Goal: Find specific page/section: Find specific page/section

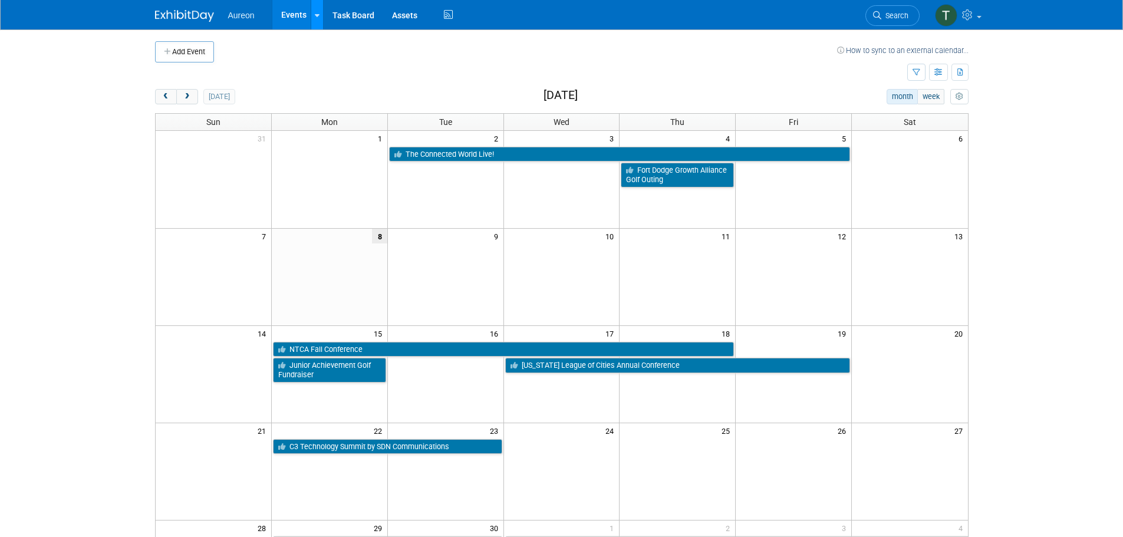
click at [315, 10] on div at bounding box center [317, 15] width 5 height 12
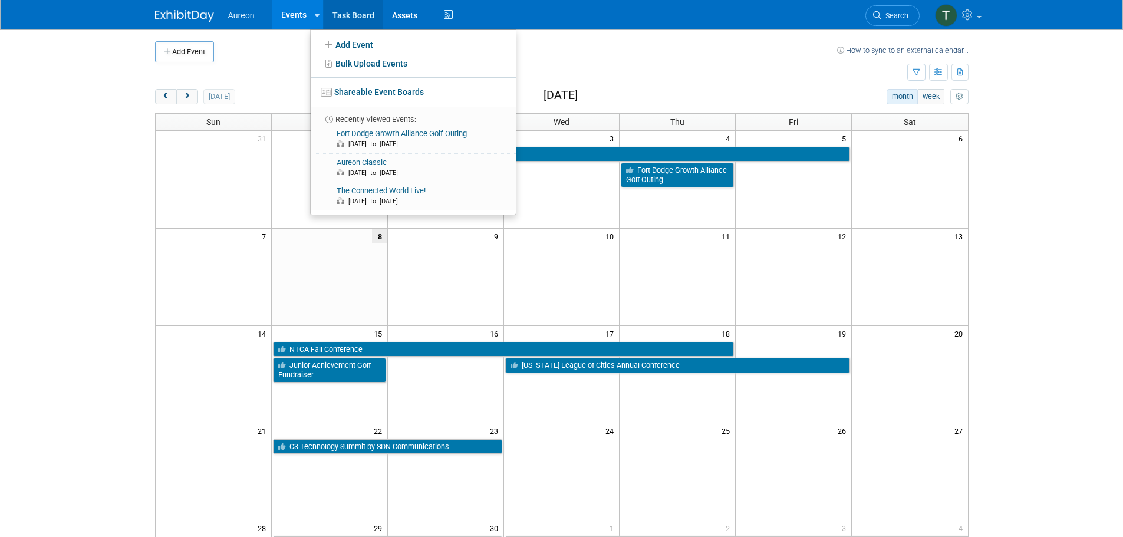
click at [351, 10] on link "Task Board" at bounding box center [354, 14] width 60 height 29
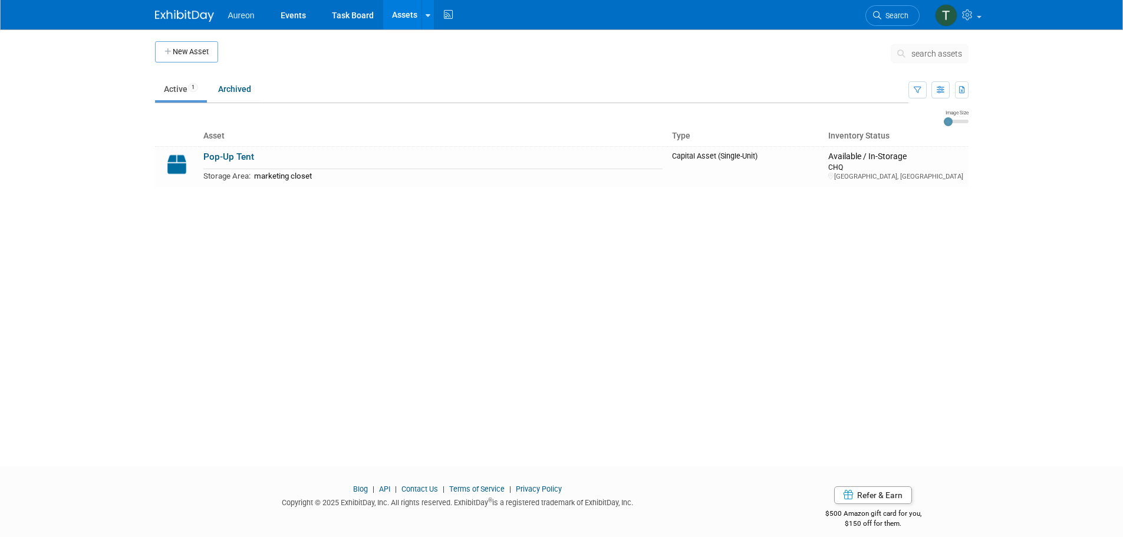
click at [236, 8] on li "Aureon" at bounding box center [250, 10] width 44 height 17
click at [241, 15] on span "Aureon" at bounding box center [241, 15] width 27 height 9
click at [187, 14] on img at bounding box center [184, 16] width 59 height 12
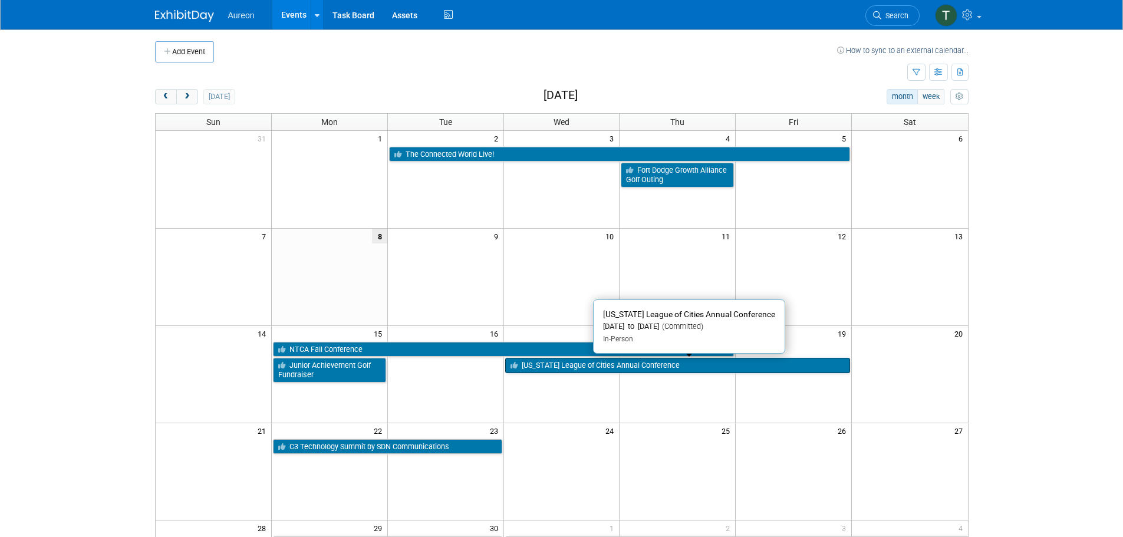
click at [634, 364] on link "[US_STATE] League of Cities Annual Conference" at bounding box center [677, 365] width 345 height 15
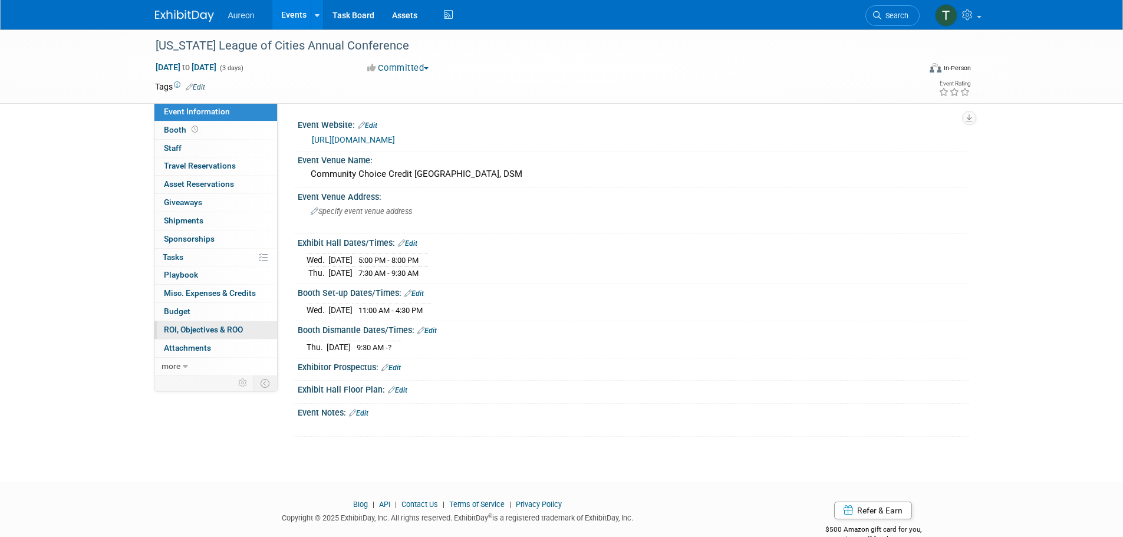
click at [177, 338] on link "0 ROI, Objectives & ROO 0" at bounding box center [215, 330] width 123 height 18
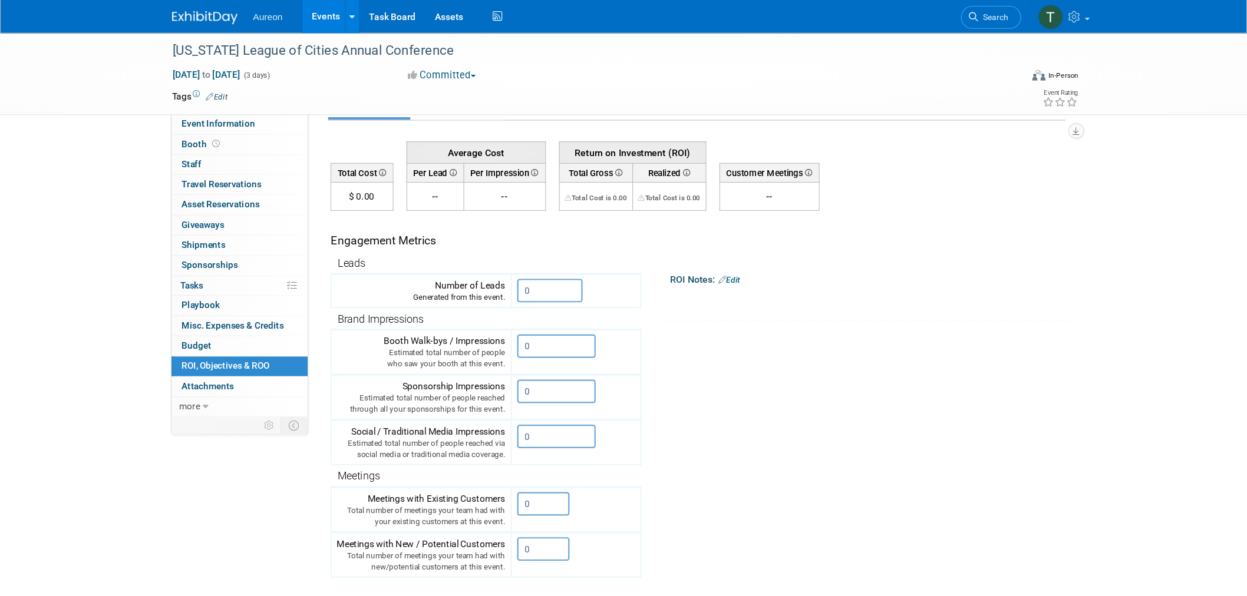
scroll to position [59, 0]
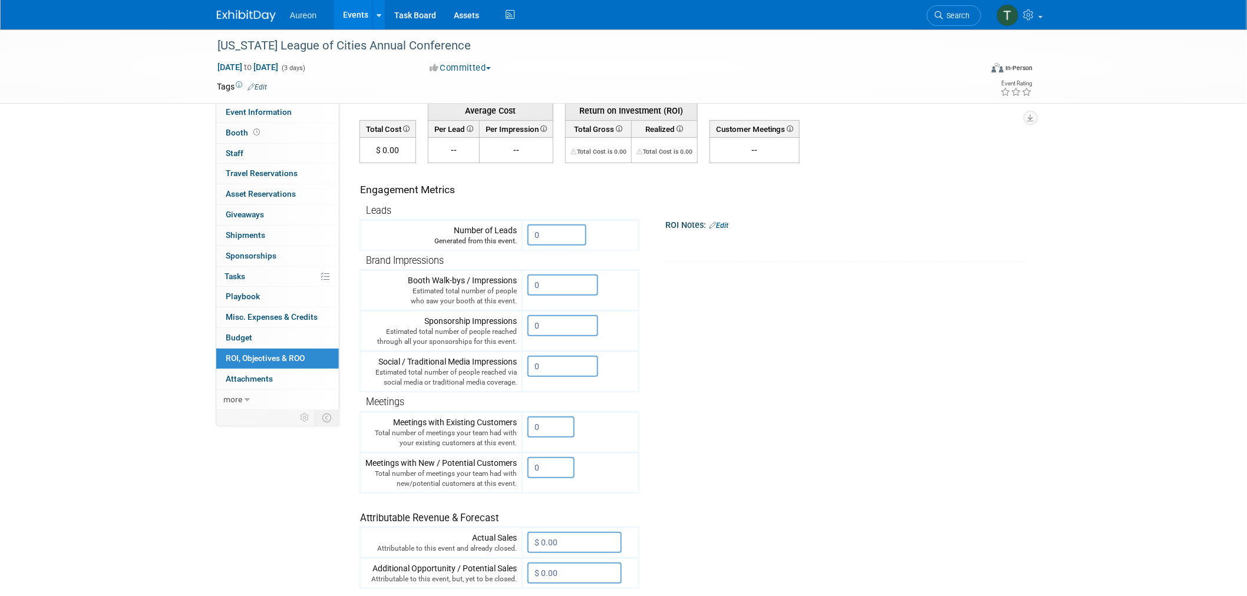
click at [230, 314] on span "Misc. Expenses & Credits 0" at bounding box center [272, 316] width 92 height 9
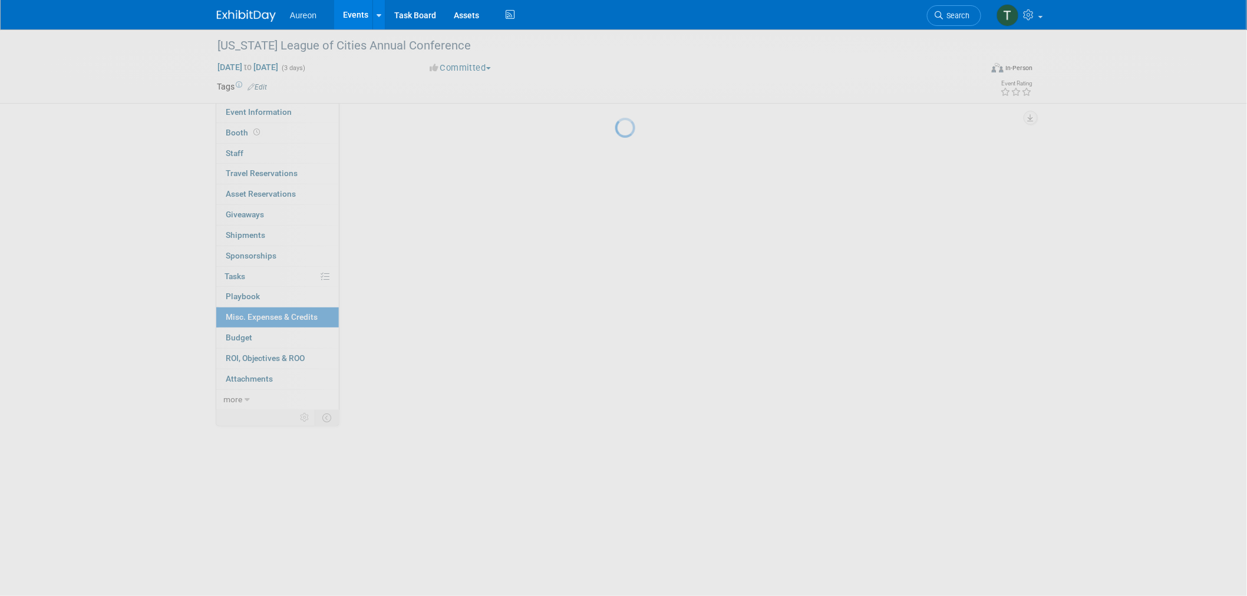
scroll to position [0, 0]
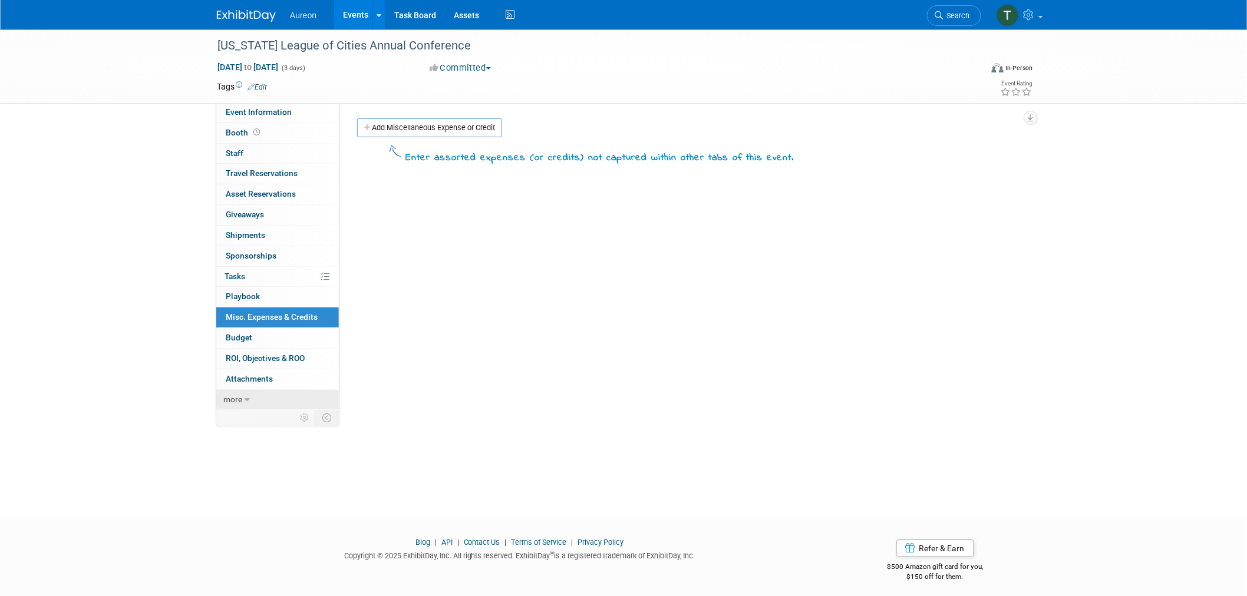
click at [243, 400] on link "more" at bounding box center [277, 400] width 123 height 20
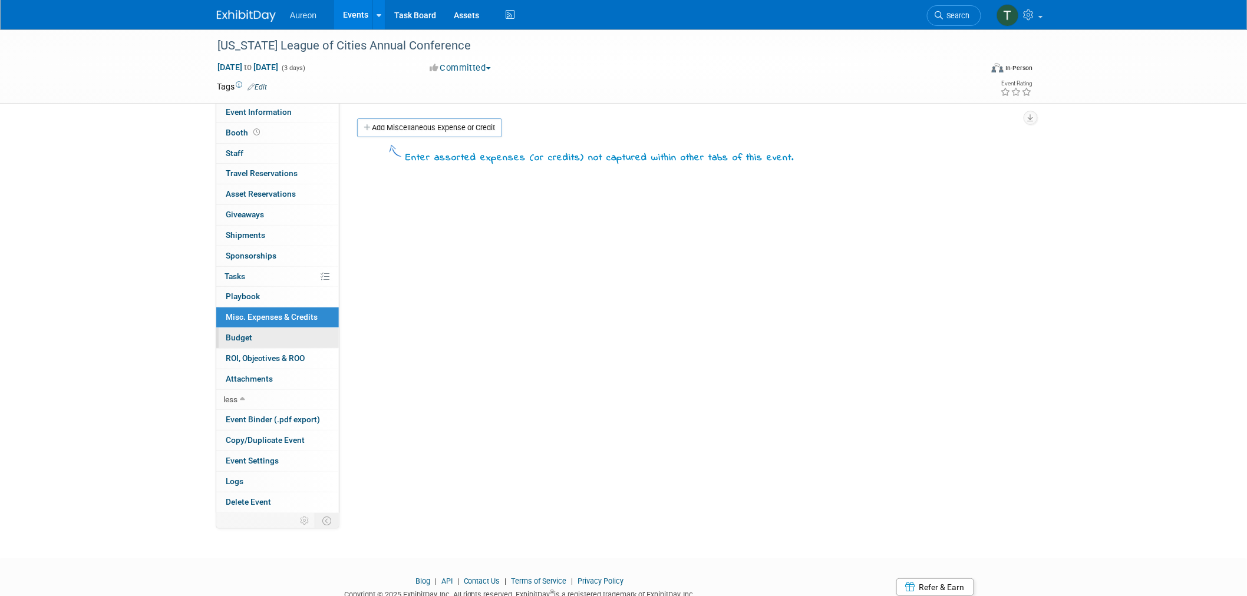
click at [243, 338] on span "Budget" at bounding box center [239, 337] width 27 height 9
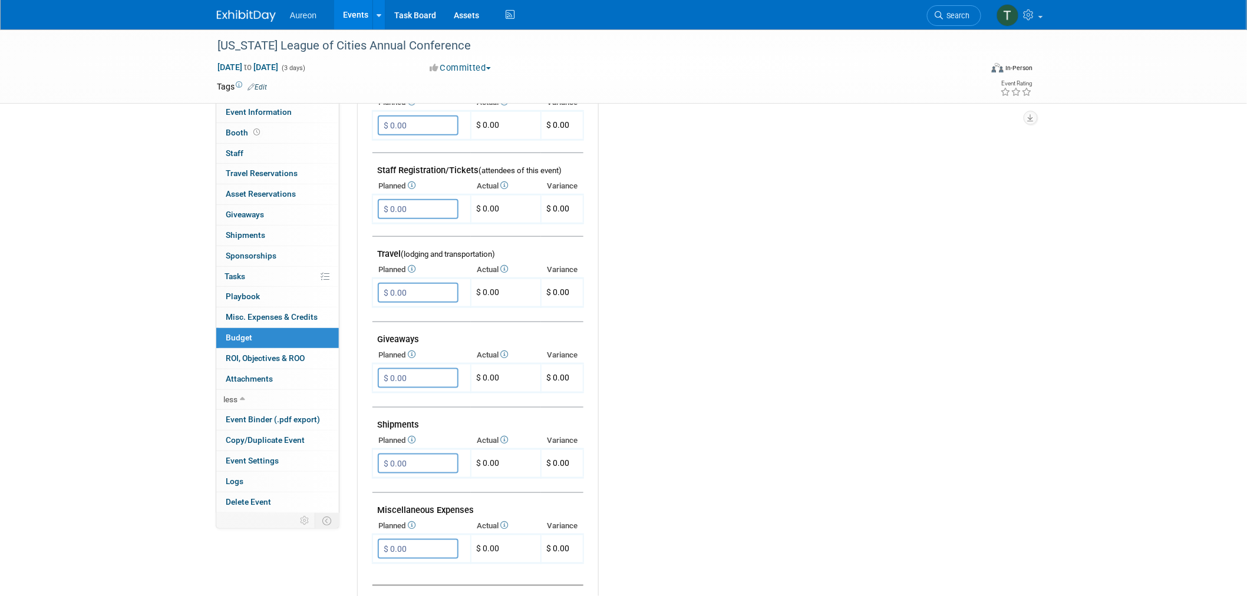
scroll to position [121, 0]
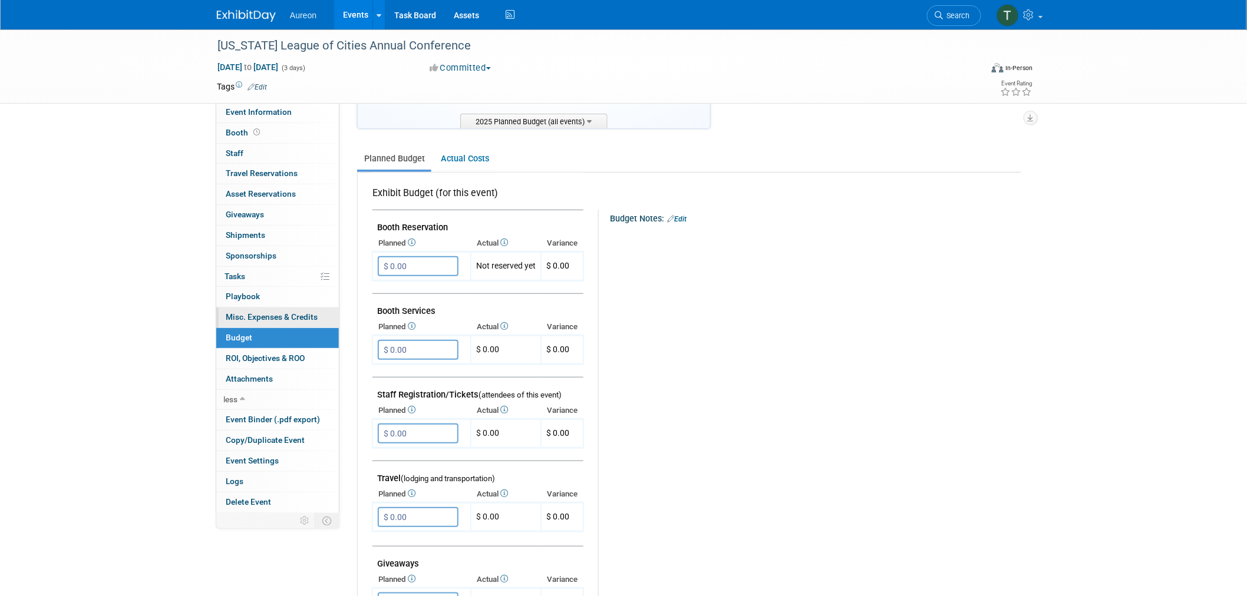
click at [239, 315] on span "Misc. Expenses & Credits 0" at bounding box center [272, 316] width 92 height 9
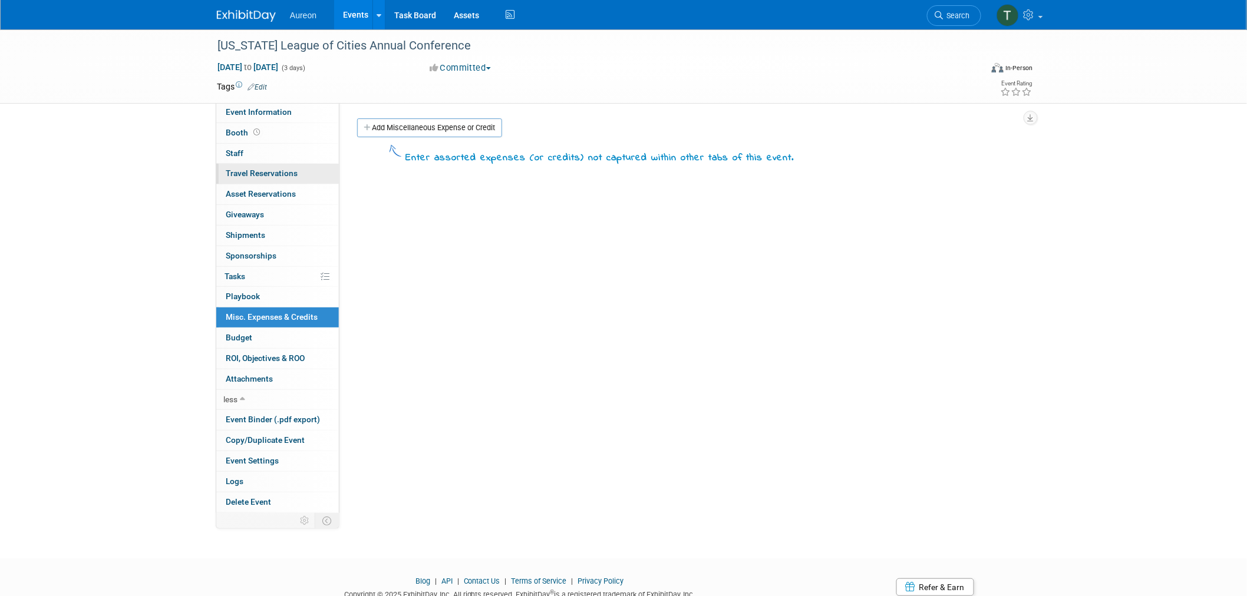
click at [239, 169] on span "Travel Reservations 0" at bounding box center [262, 173] width 72 height 9
